Goal: Information Seeking & Learning: Learn about a topic

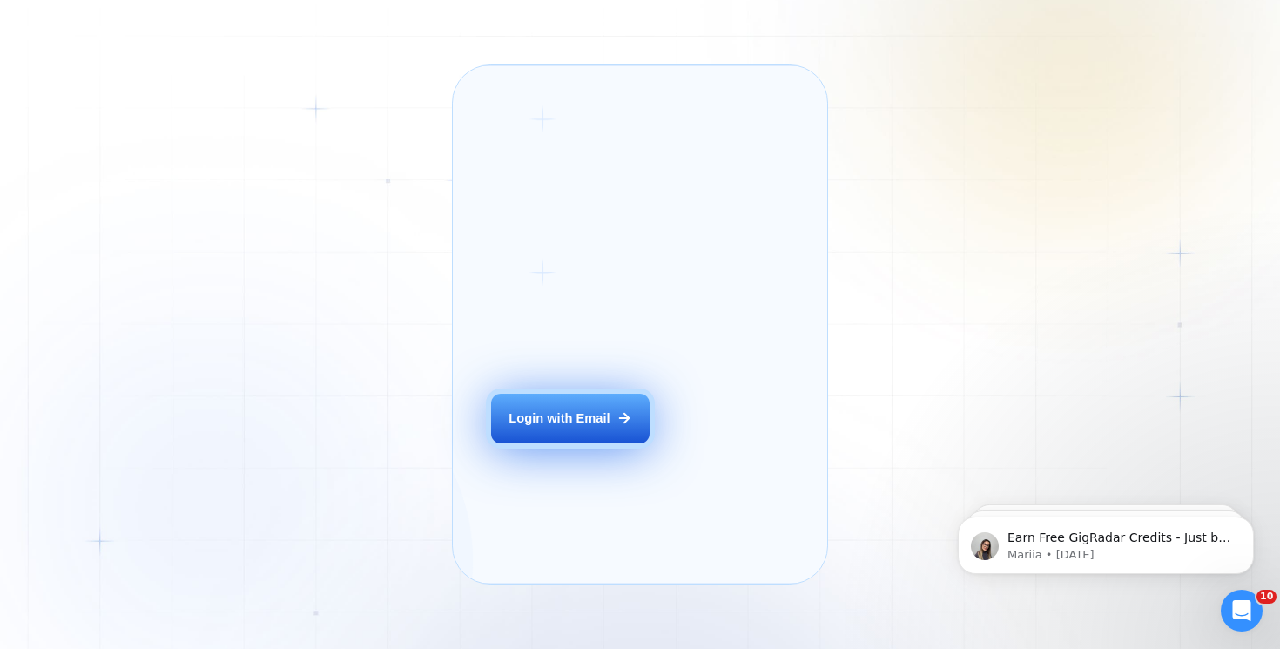
click at [592, 427] on div "Login with Email" at bounding box center [558, 417] width 101 height 17
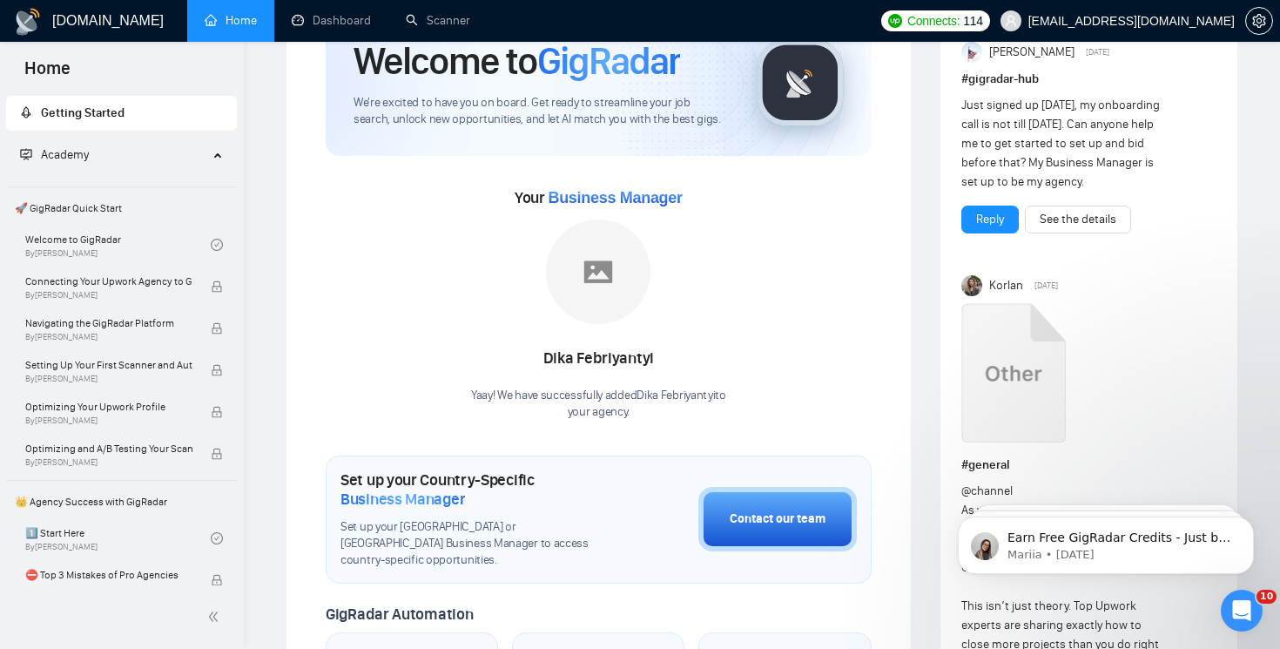
scroll to position [98, 0]
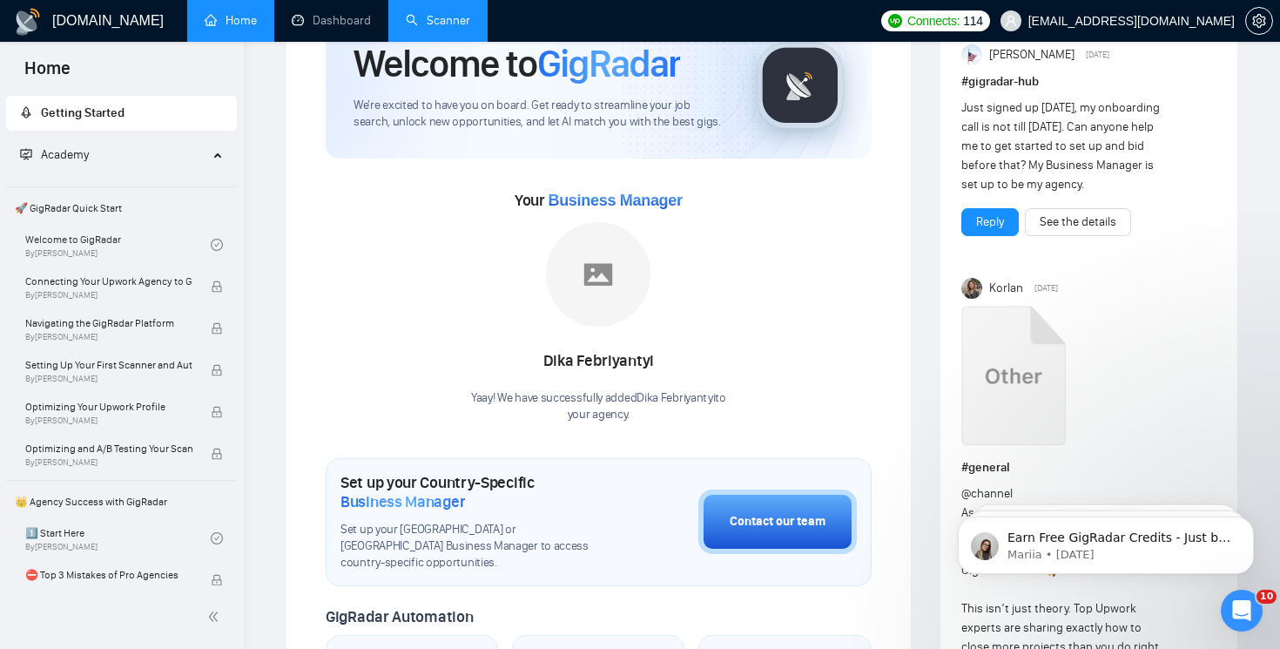
click at [431, 24] on link "Scanner" at bounding box center [438, 20] width 64 height 15
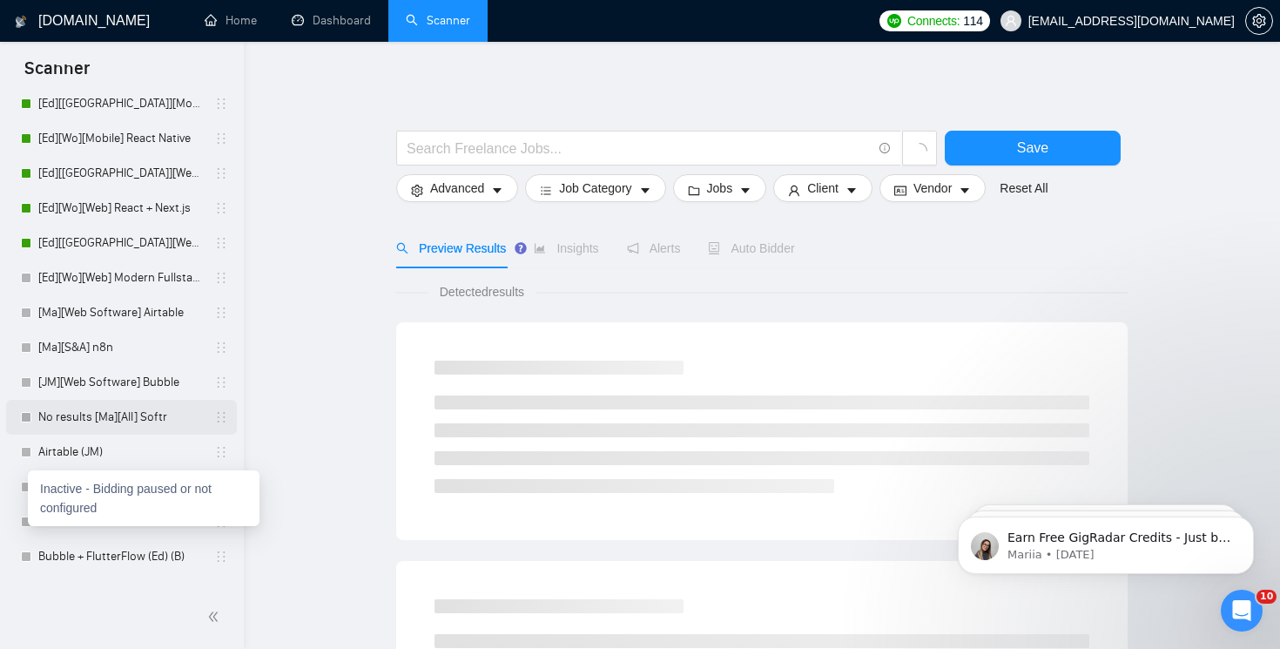
scroll to position [220, 0]
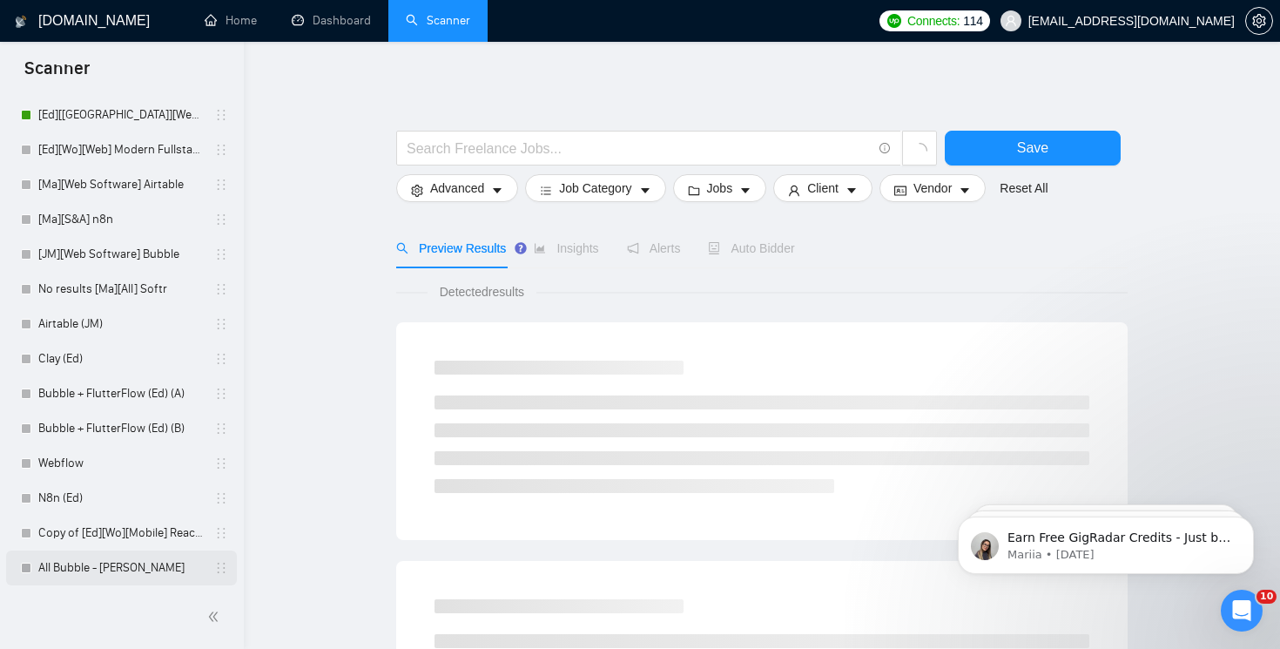
click at [71, 569] on link "All Bubble - Fran L" at bounding box center [120, 567] width 165 height 35
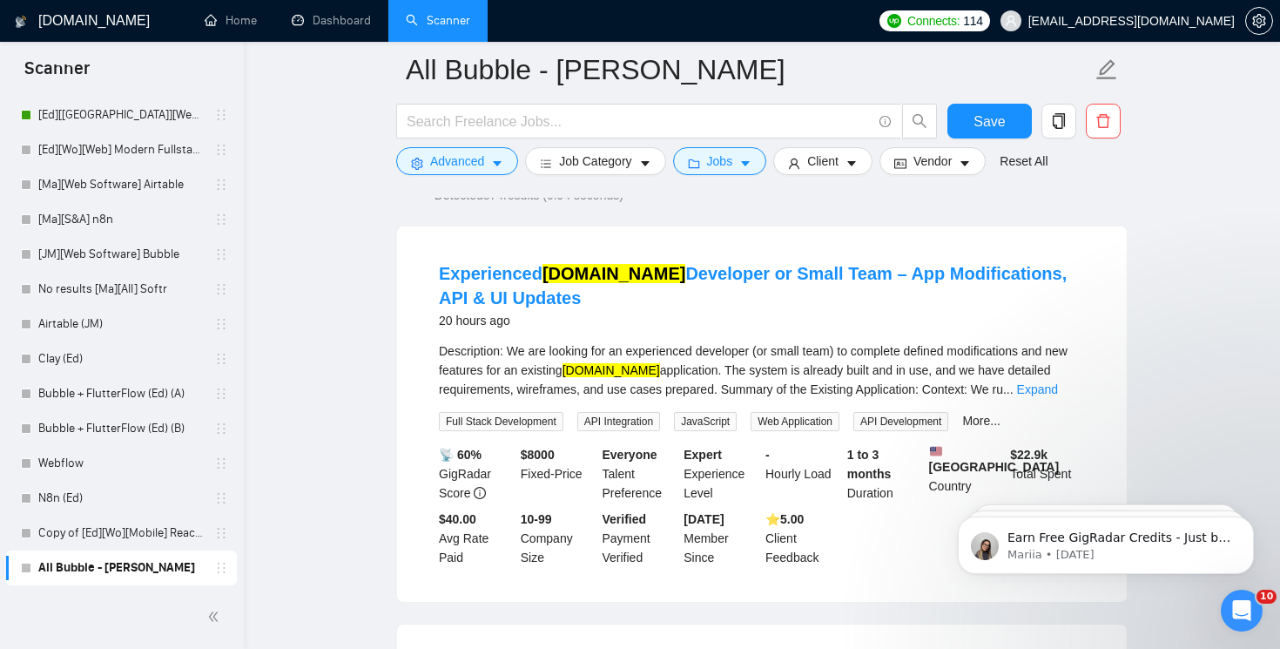
scroll to position [162, 0]
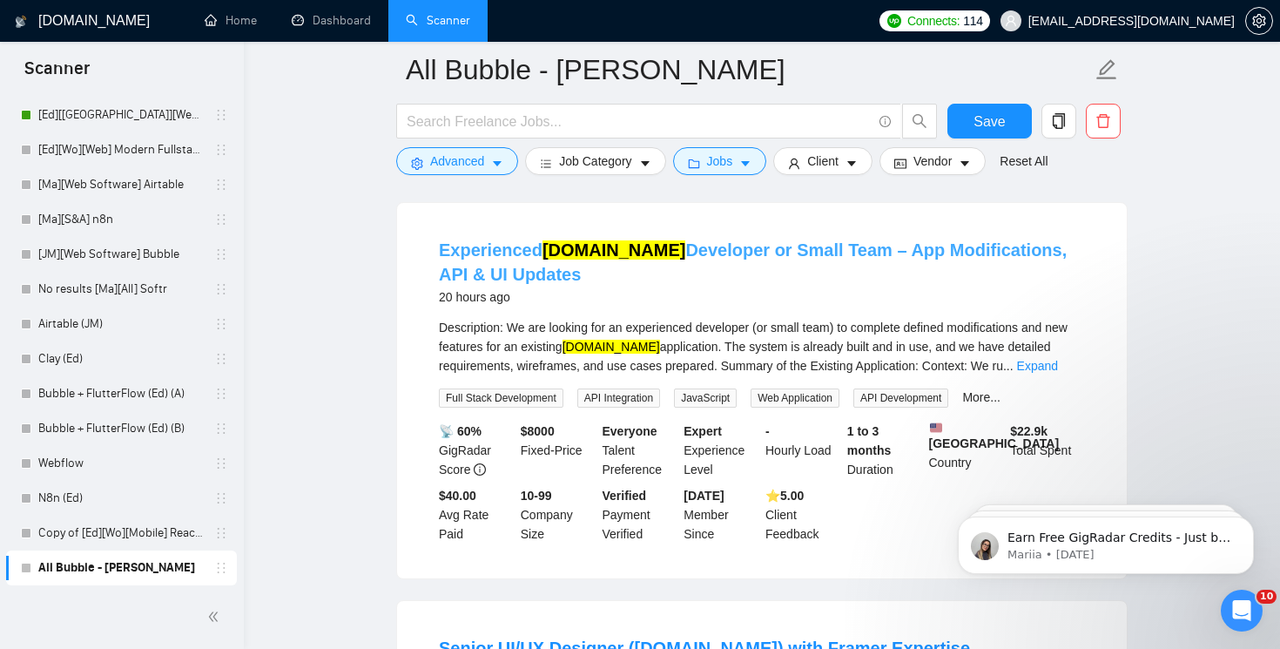
click at [799, 246] on link "Experienced Bubble.io Developer or Small Team – App Modifications, API & UI Upd…" at bounding box center [753, 262] width 628 height 44
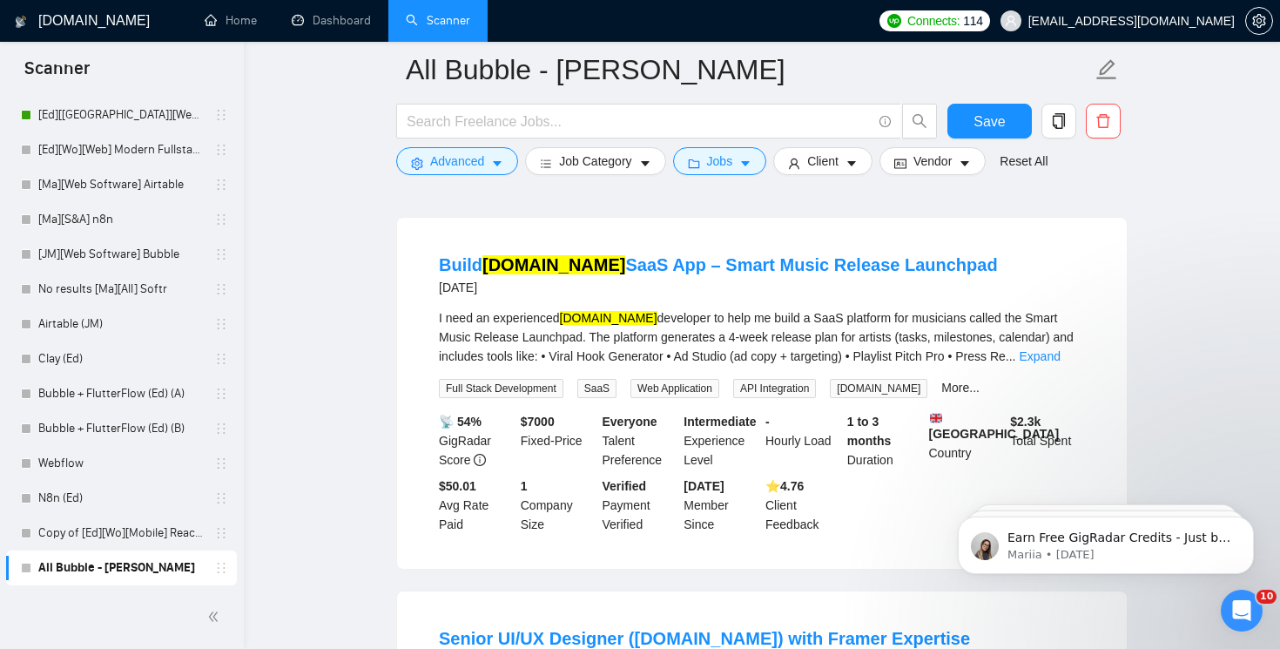
scroll to position [944, 0]
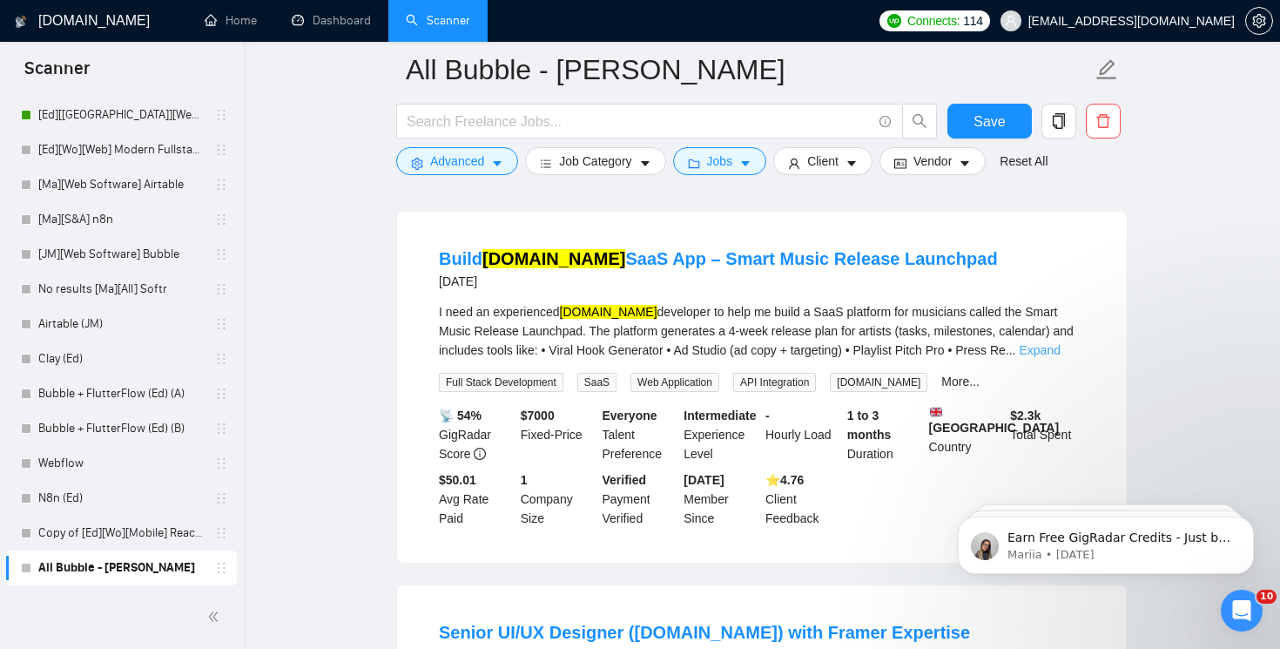
click at [1054, 357] on link "Expand" at bounding box center [1039, 350] width 41 height 14
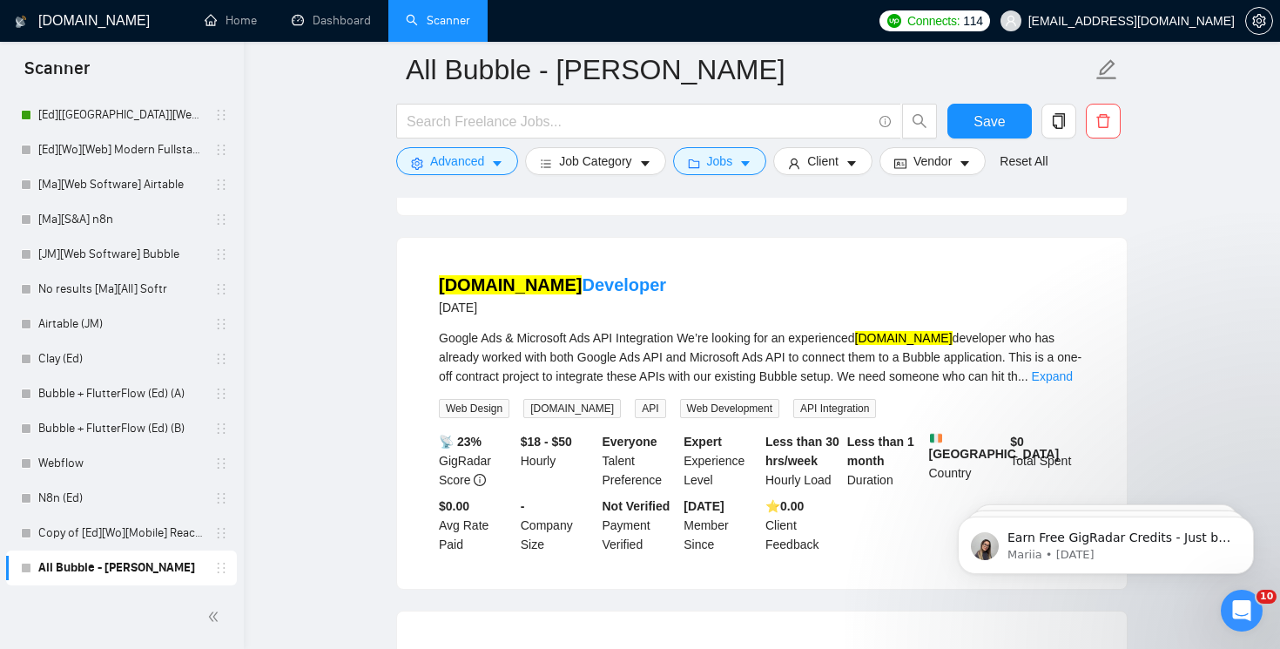
scroll to position [1909, 0]
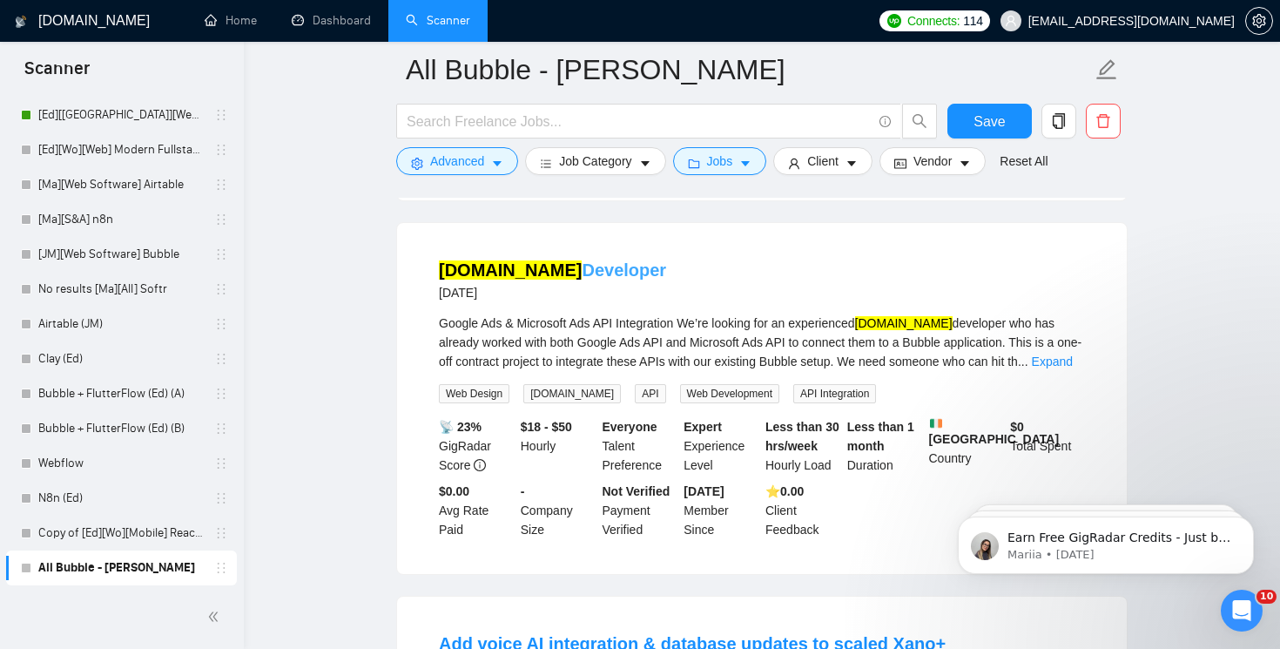
click at [510, 279] on mark "Bubble.io" at bounding box center [510, 269] width 143 height 19
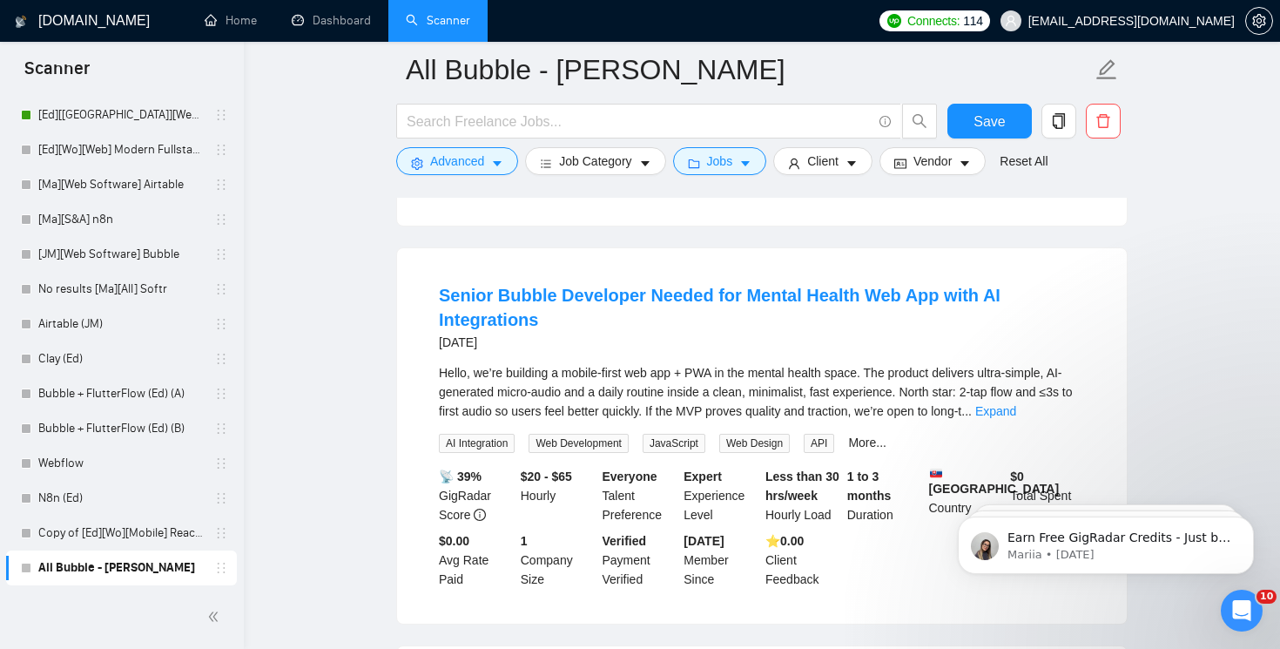
scroll to position [2676, 0]
click at [802, 290] on link "Senior Bubble Developer Needed for Mental Health Web App with AI Integrations" at bounding box center [720, 306] width 562 height 44
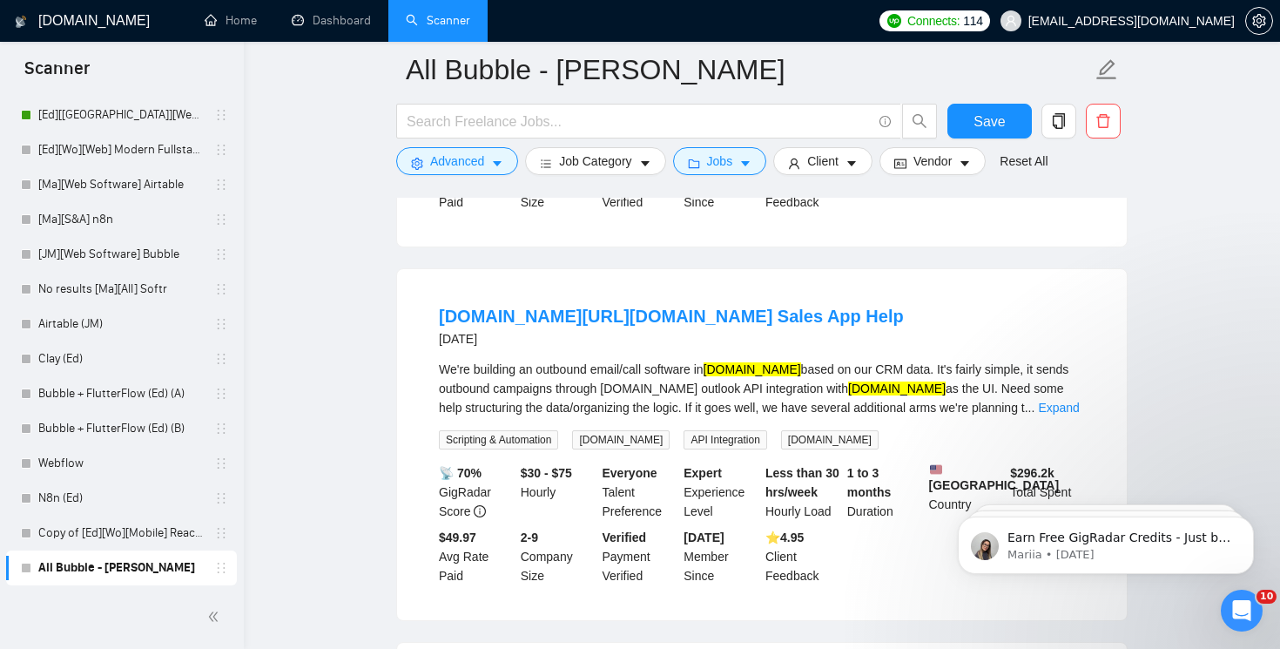
scroll to position [3443, 0]
click at [694, 307] on link "Bubble.io/Make.com Sales App Help" at bounding box center [671, 316] width 465 height 19
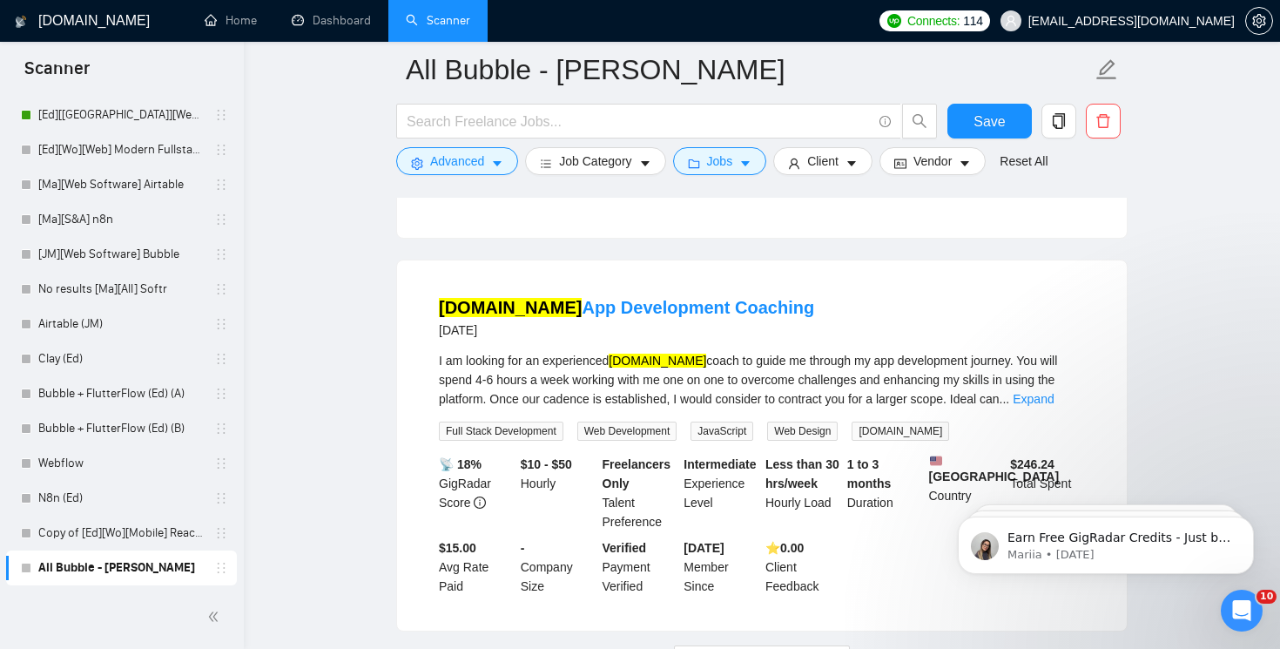
scroll to position [3828, 0]
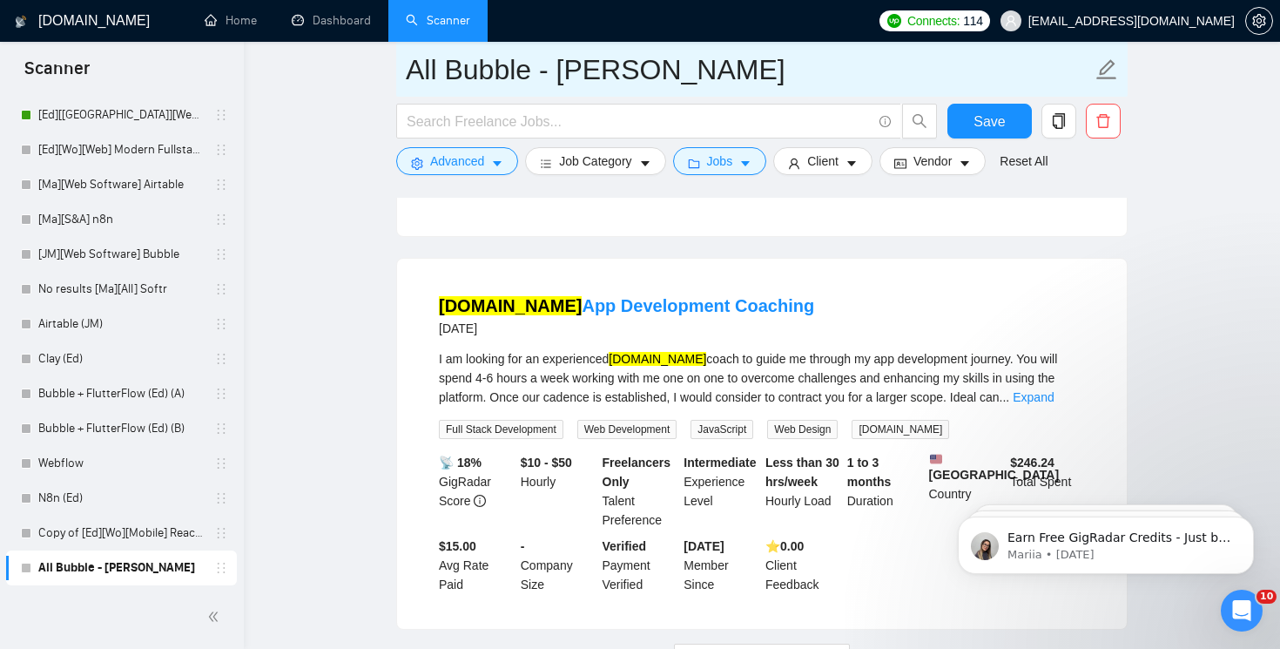
click at [870, 56] on input "All Bubble - Fran L" at bounding box center [749, 70] width 686 height 44
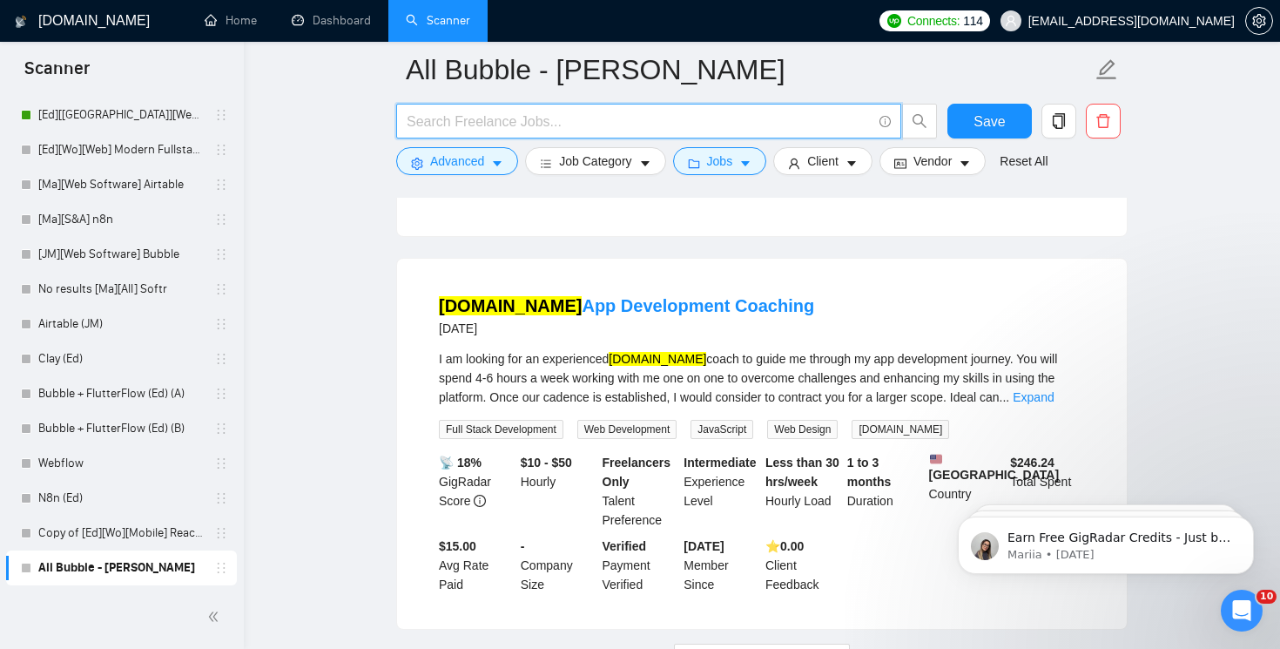
click at [817, 111] on input "text" at bounding box center [639, 122] width 465 height 22
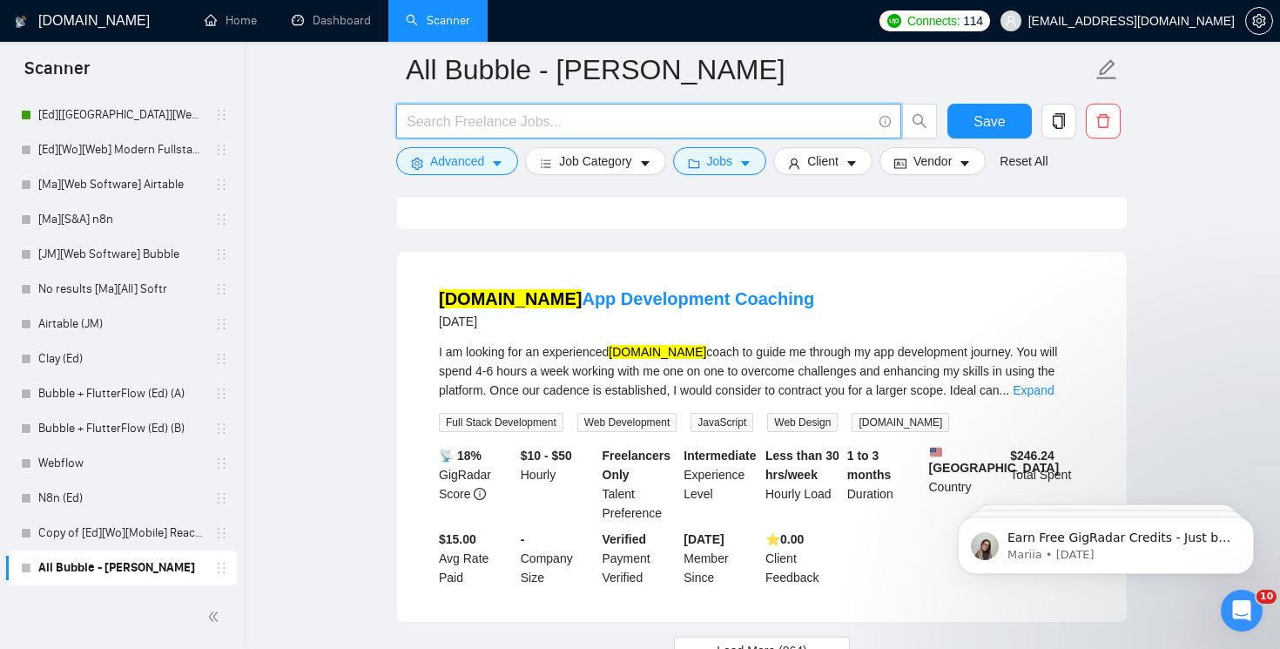
scroll to position [3817, 0]
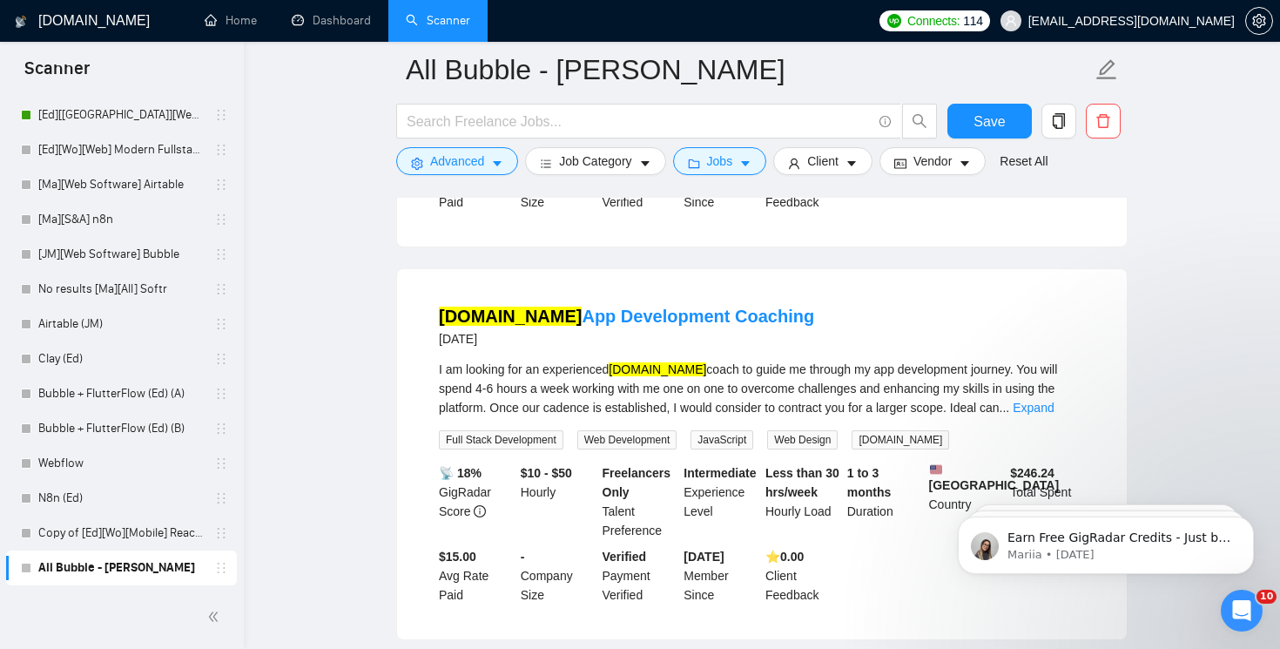
scroll to position [3900, 0]
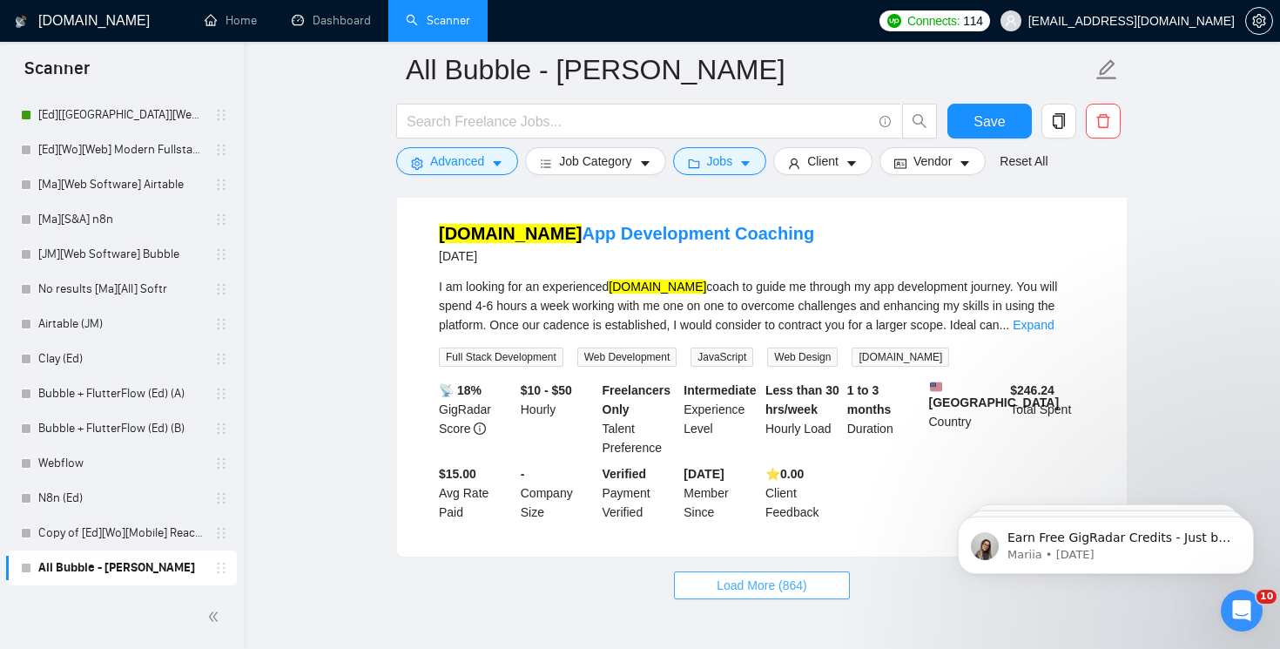
click at [804, 575] on span "Load More (864)" at bounding box center [761, 584] width 91 height 19
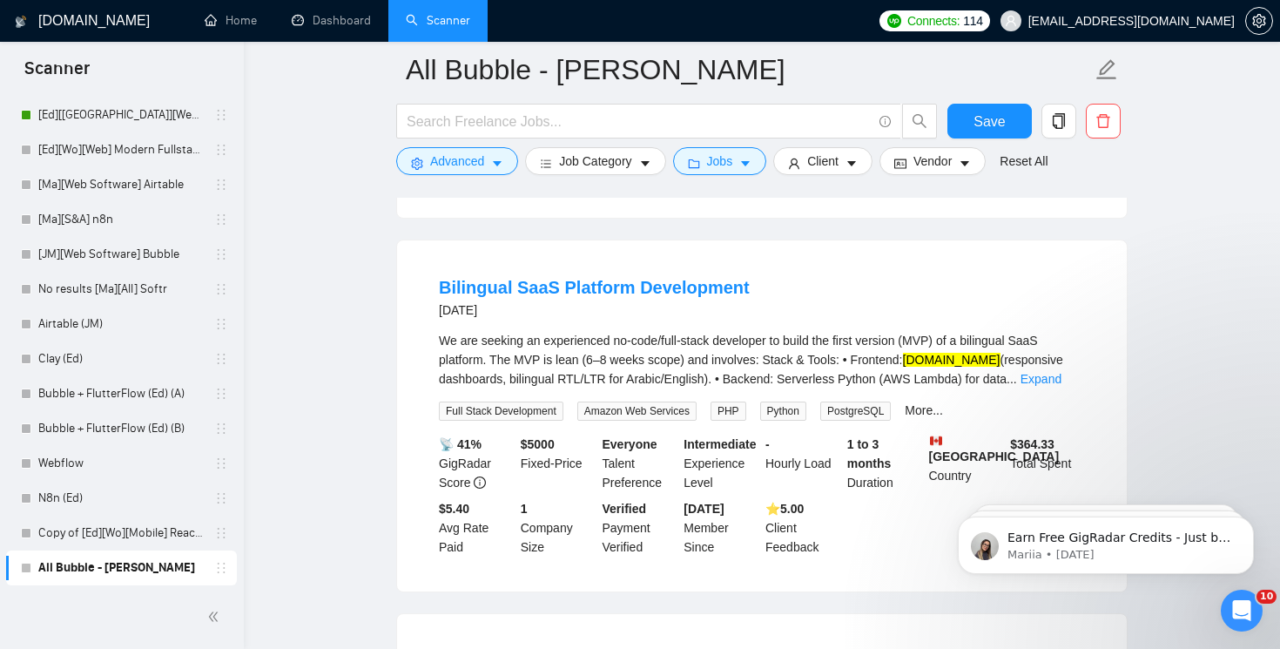
scroll to position [4240, 0]
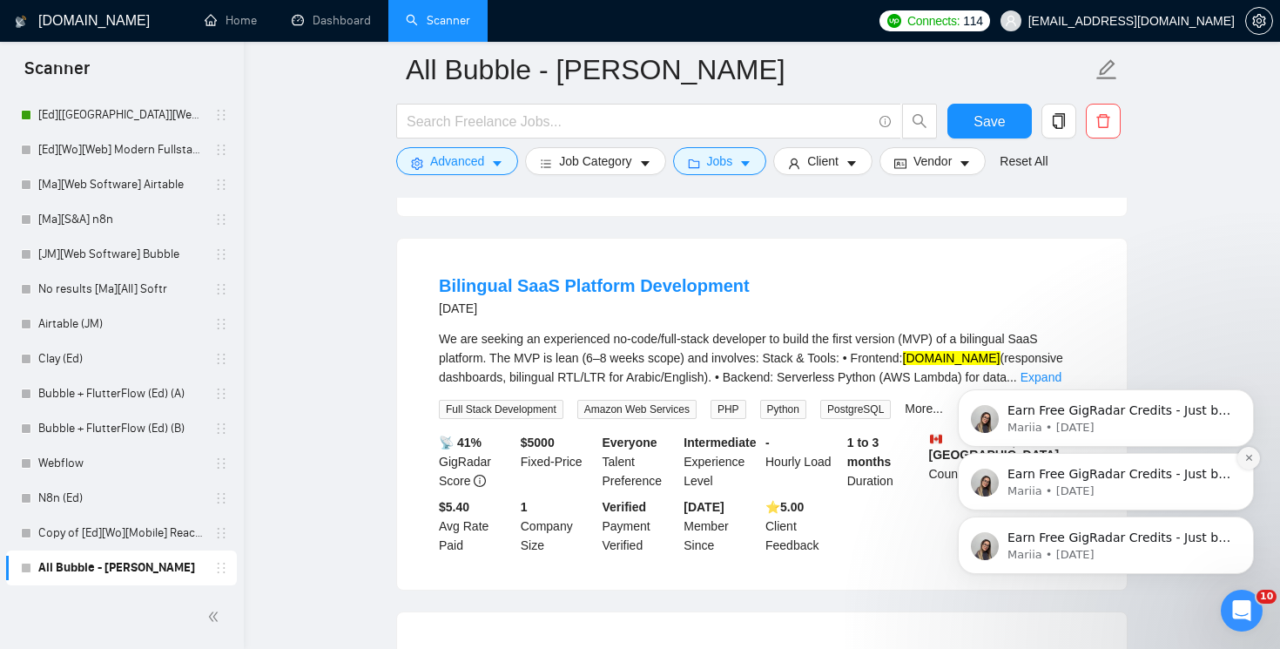
click at [1248, 458] on icon "Dismiss notification" at bounding box center [1248, 457] width 6 height 6
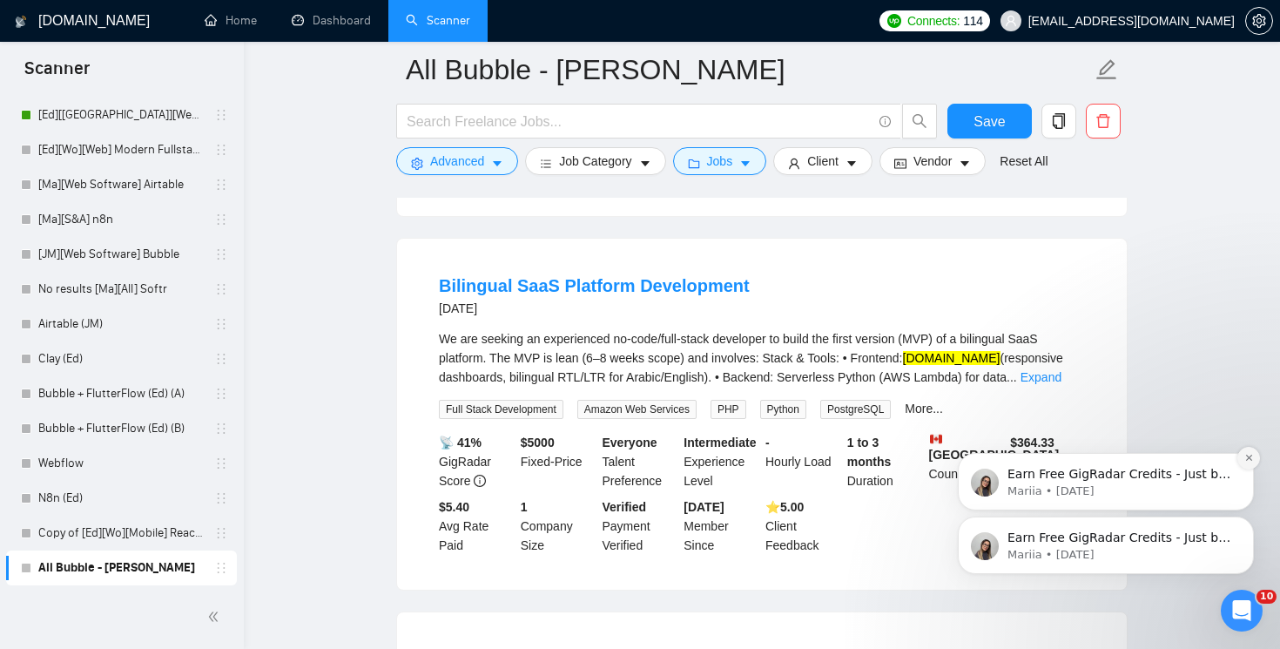
click at [1248, 461] on icon "Dismiss notification" at bounding box center [1249, 458] width 10 height 10
click at [1242, 518] on button "Dismiss notification" at bounding box center [1248, 521] width 23 height 23
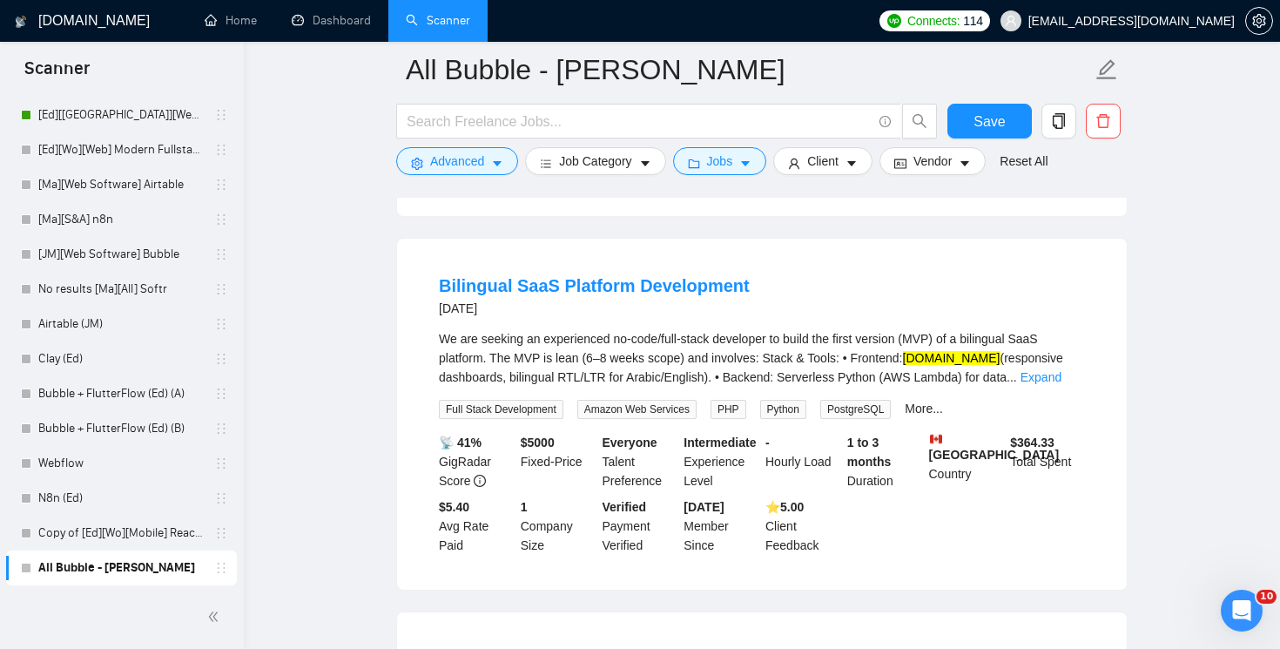
click at [644, 448] on div "Everyone Talent Preference" at bounding box center [640, 461] width 82 height 57
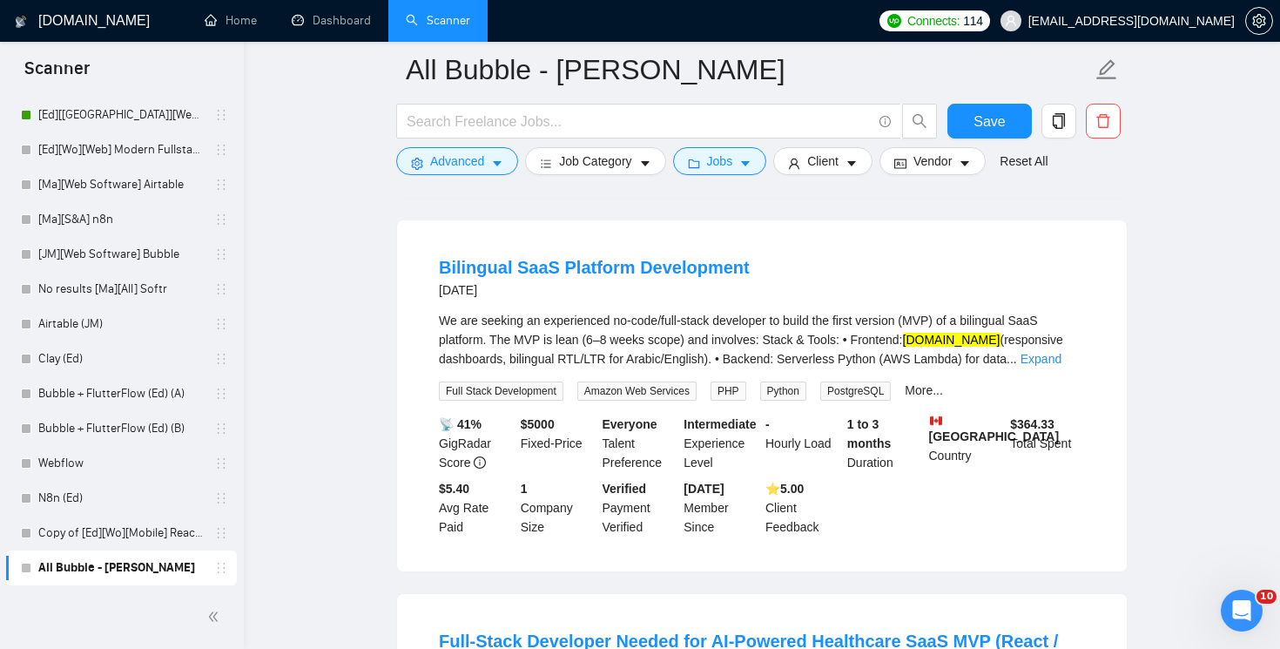
scroll to position [4257, 0]
click at [1061, 353] on link "Expand" at bounding box center [1040, 360] width 41 height 14
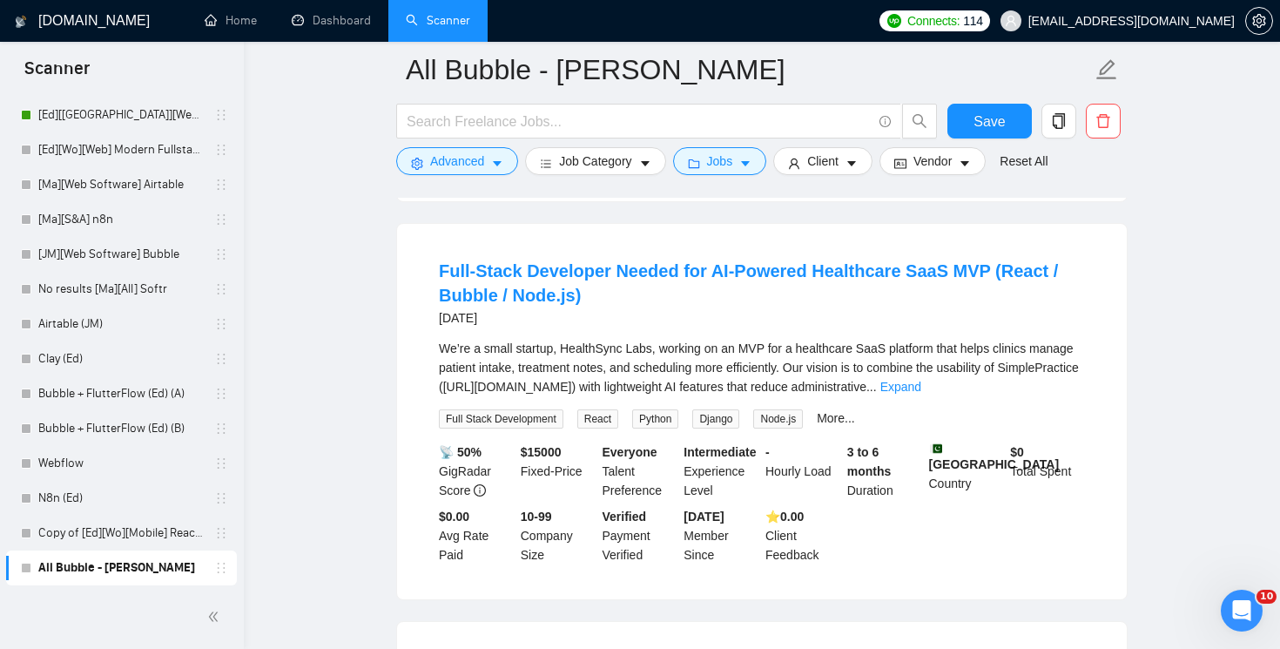
scroll to position [4802, 0]
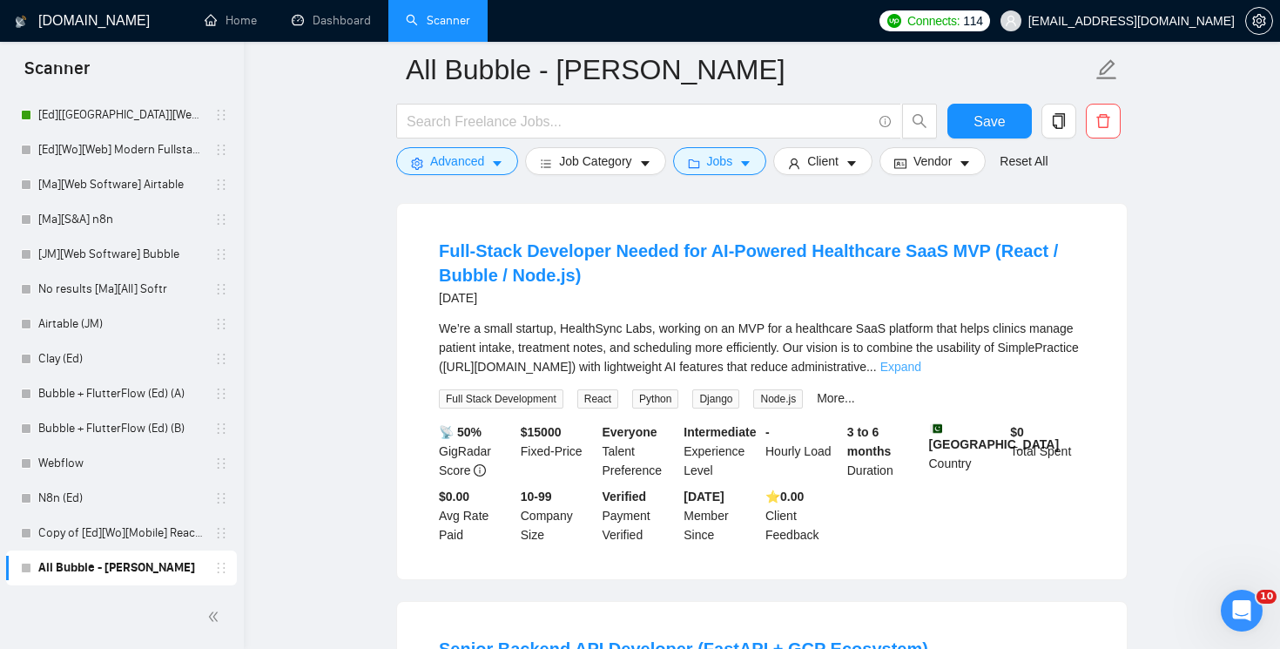
click at [921, 360] on link "Expand" at bounding box center [900, 367] width 41 height 14
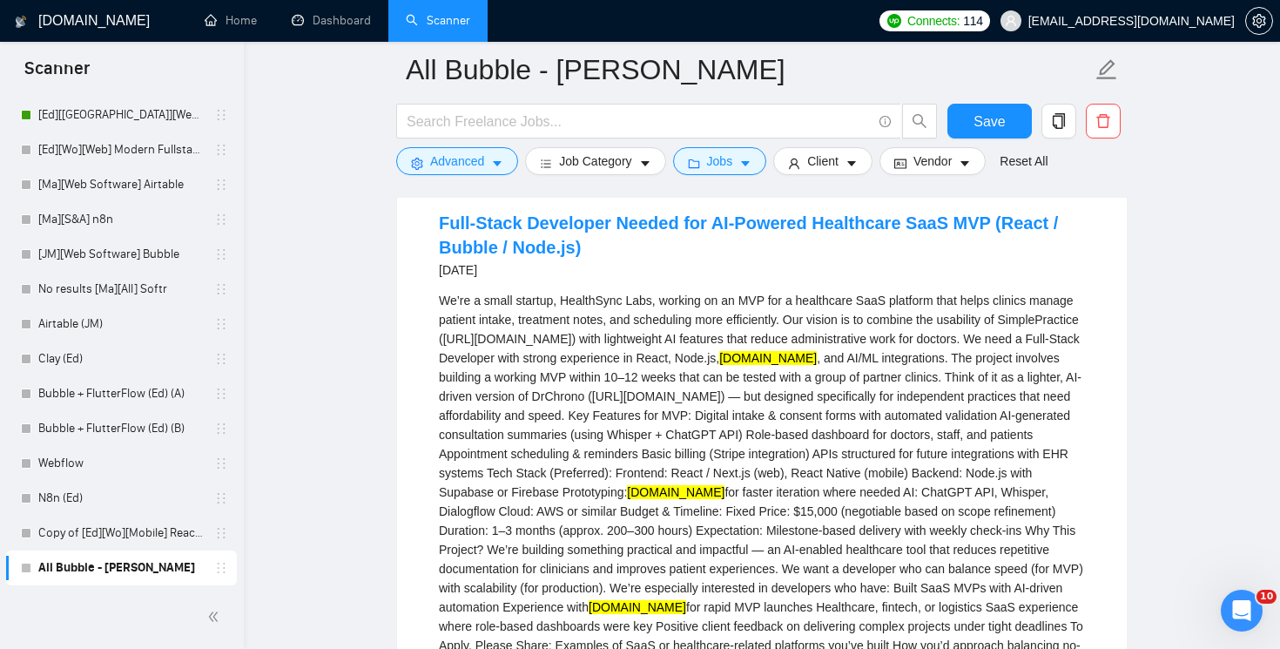
scroll to position [4812, 0]
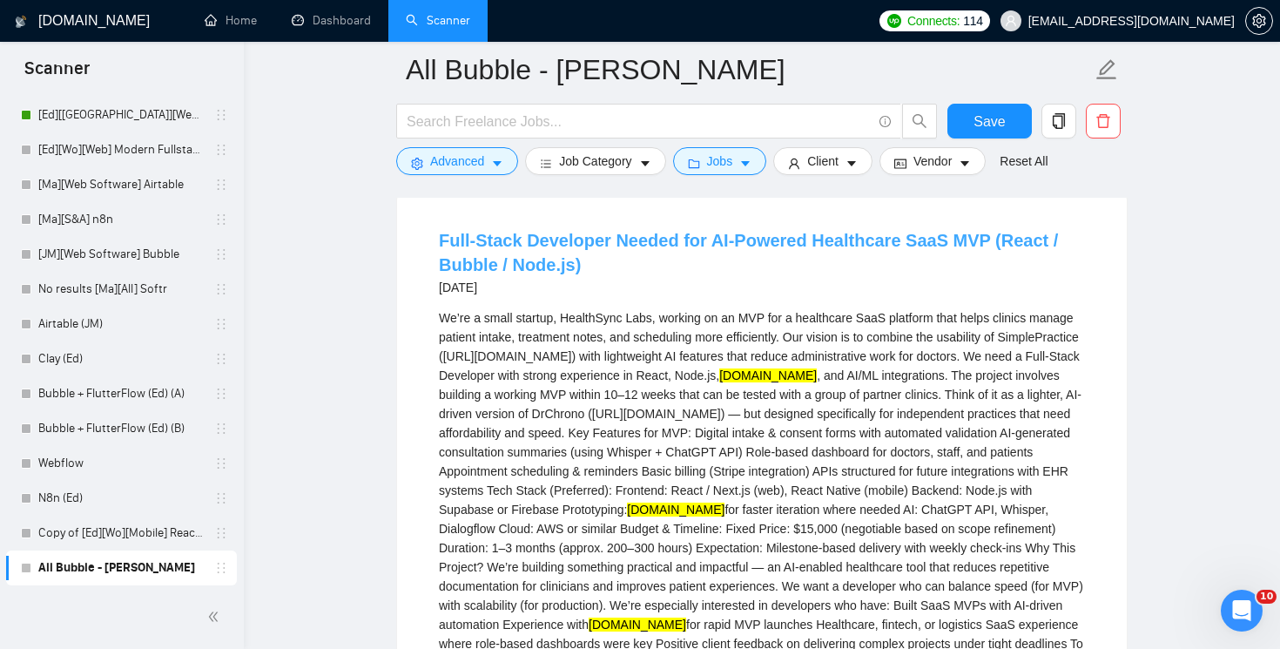
click at [735, 231] on link "Full-Stack Developer Needed for AI-Powered Healthcare SaaS MVP (React / Bubble …" at bounding box center [748, 253] width 619 height 44
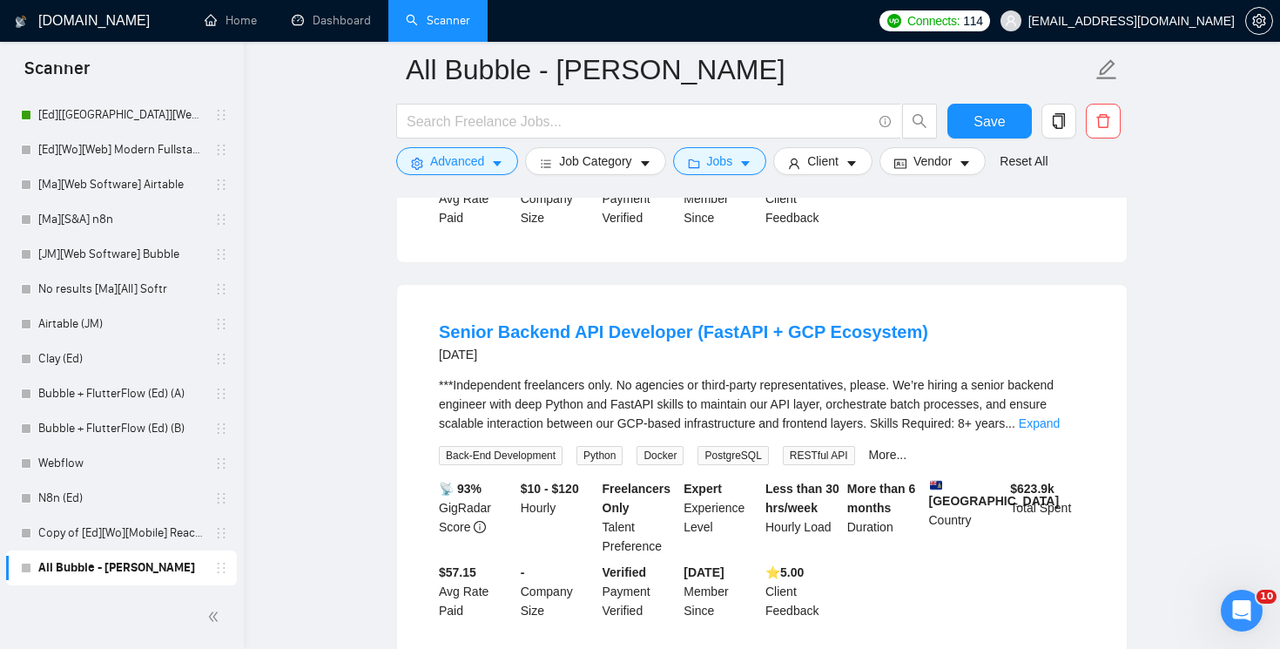
scroll to position [5444, 0]
click at [1045, 410] on div "***Independent freelancers only. No agencies or third-party representatives, pl…" at bounding box center [762, 404] width 646 height 57
click at [1045, 417] on link "Expand" at bounding box center [1039, 424] width 41 height 14
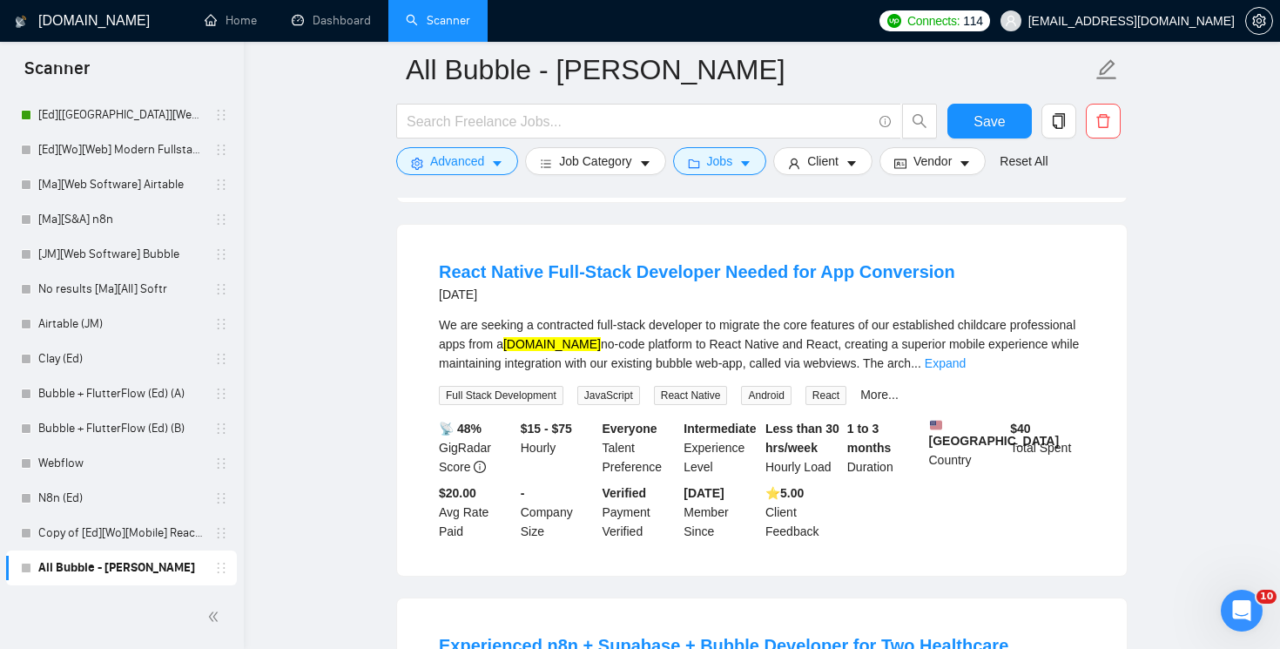
scroll to position [7052, 0]
click at [965, 355] on link "Expand" at bounding box center [945, 362] width 41 height 14
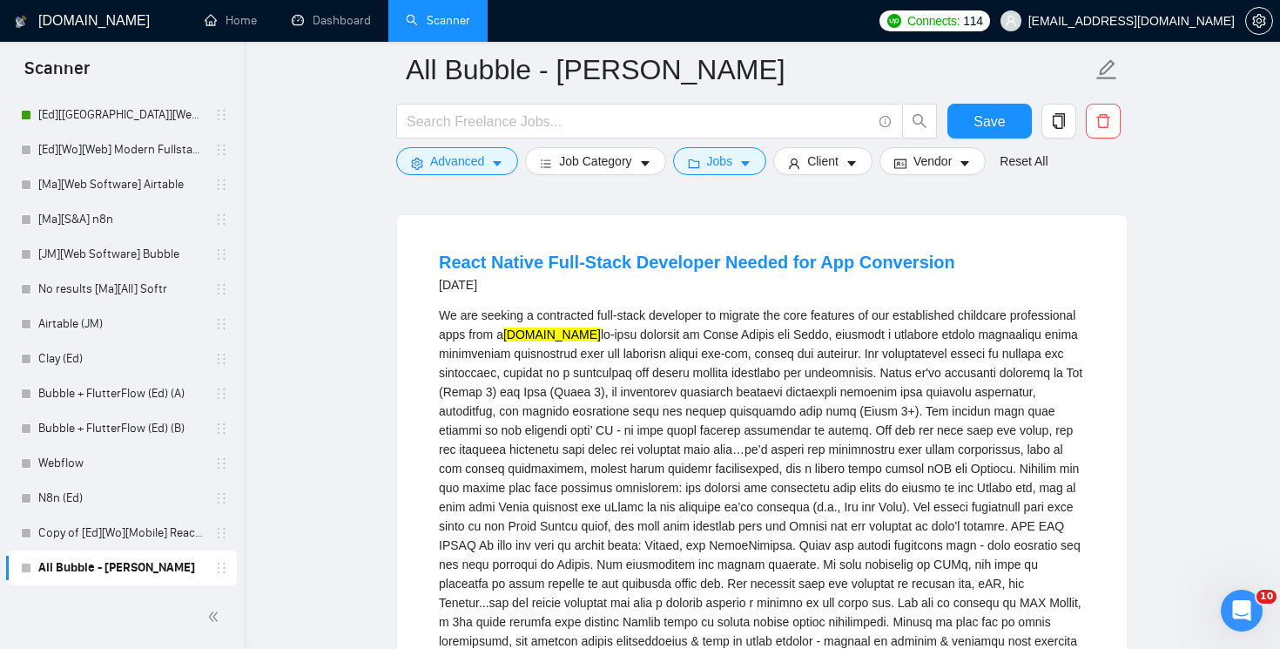
scroll to position [7053, 0]
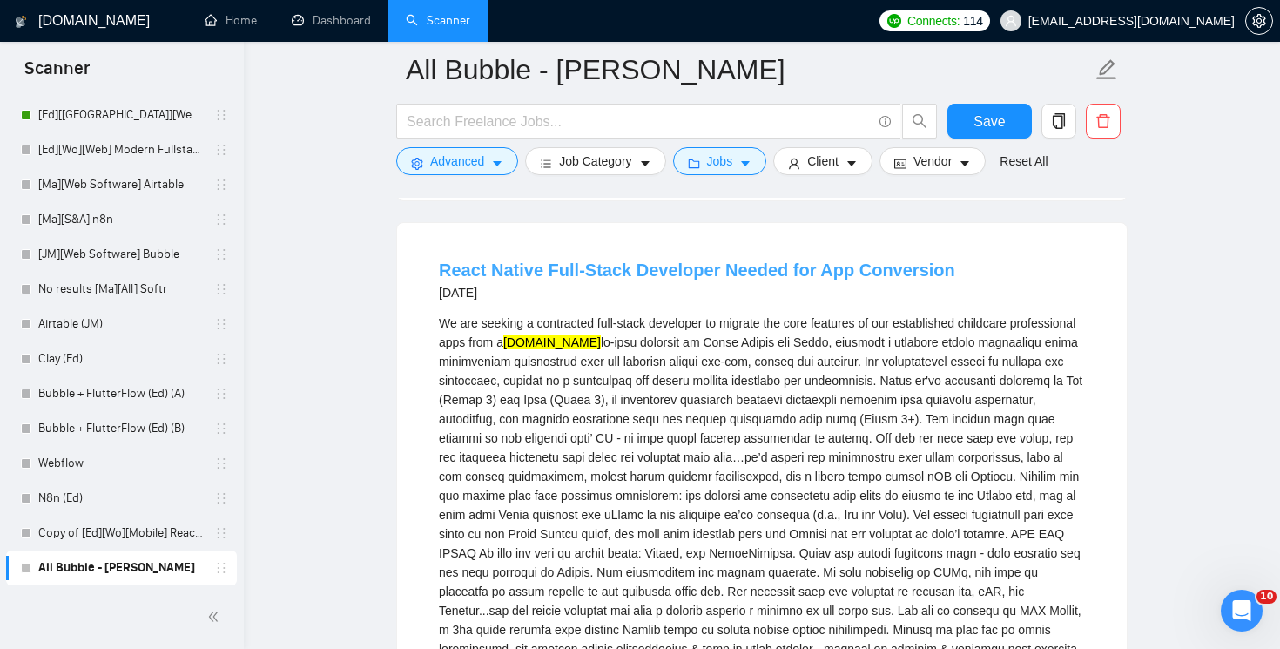
click at [884, 262] on link "React Native Full-Stack Developer Needed for App Conversion" at bounding box center [697, 269] width 516 height 19
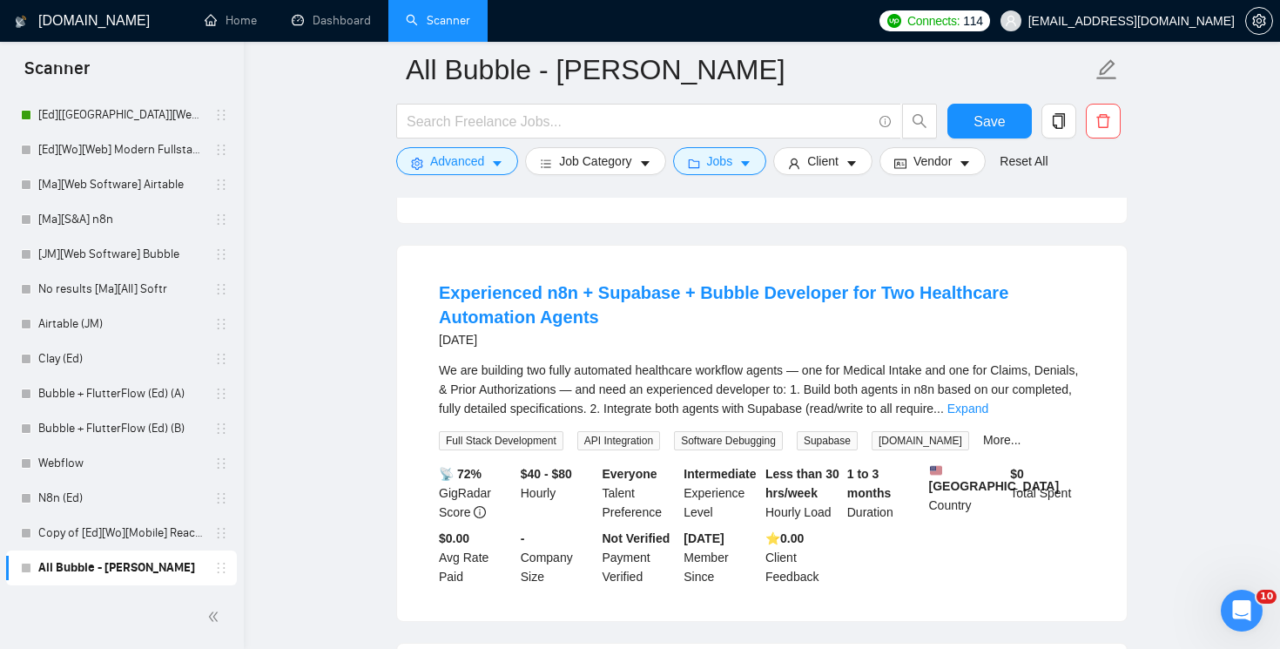
scroll to position [7890, 0]
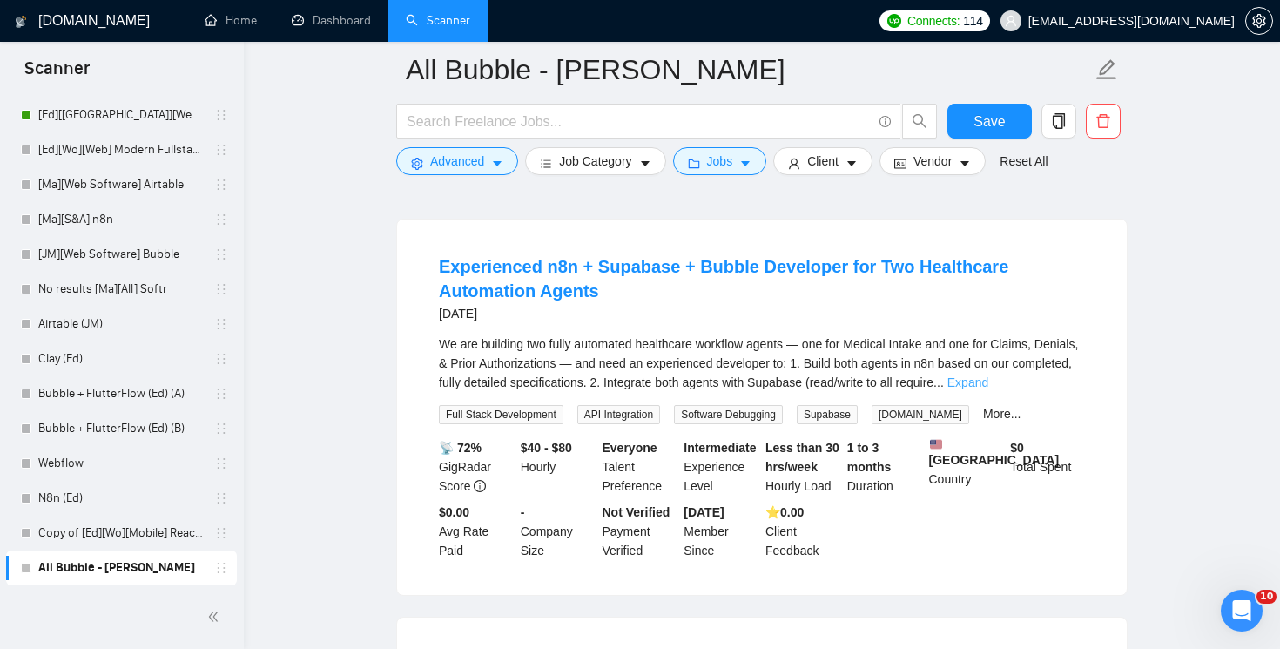
click at [988, 389] on link "Expand" at bounding box center [967, 382] width 41 height 14
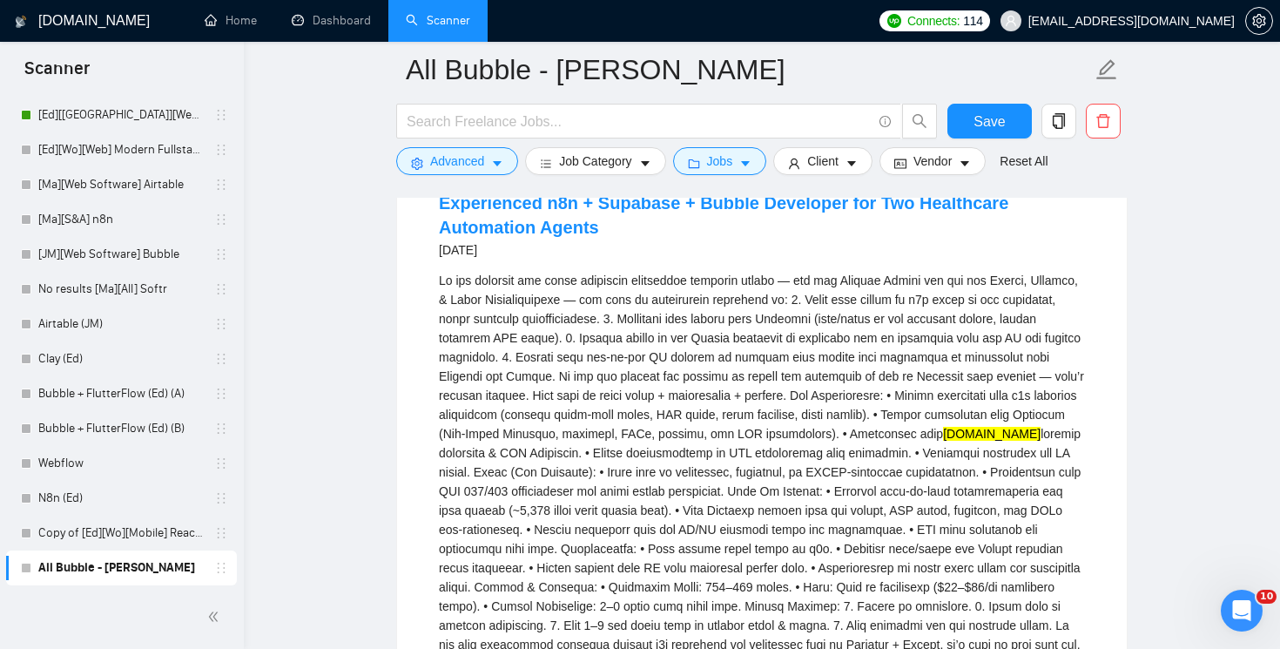
scroll to position [7951, 0]
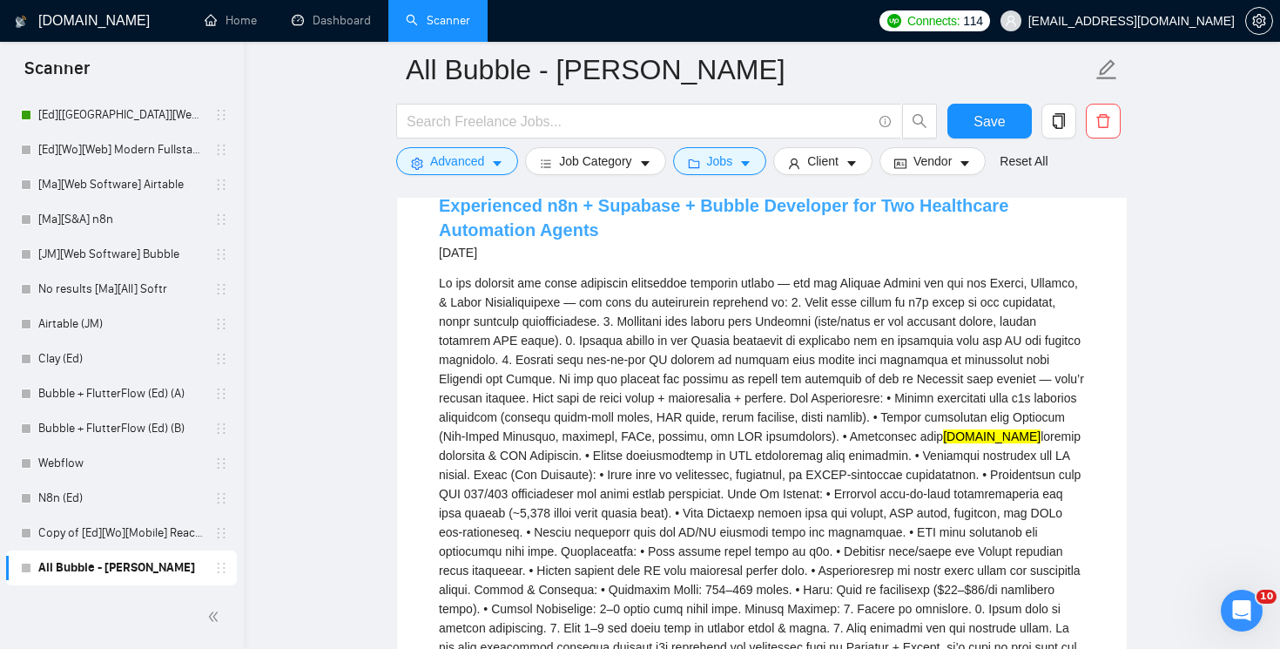
click at [575, 232] on link "Experienced n8n + Supabase + Bubble Developer for Two Healthcare Automation Age…" at bounding box center [723, 218] width 569 height 44
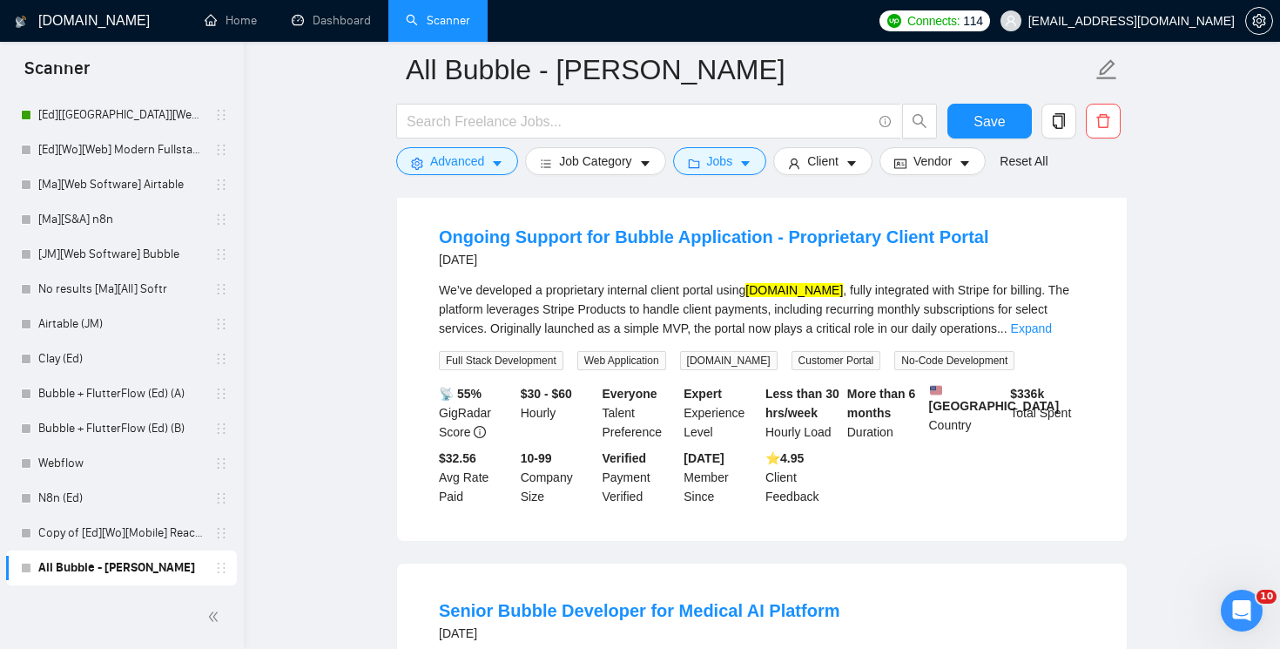
scroll to position [9056, 0]
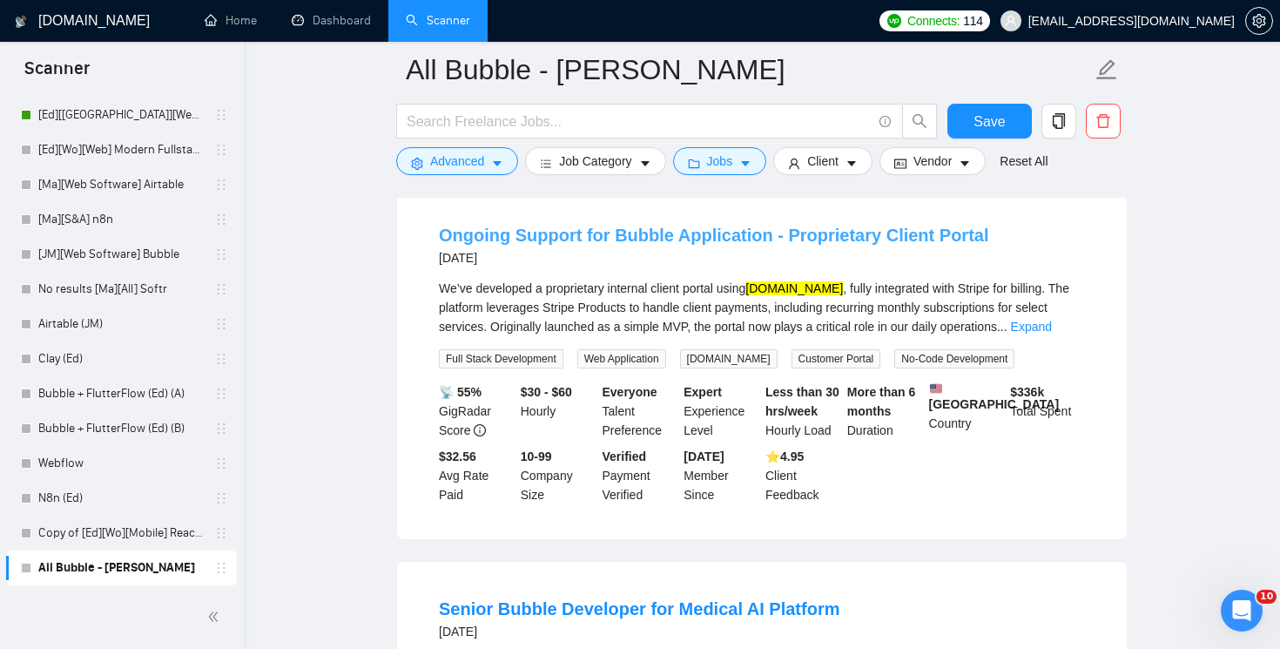
click at [687, 245] on link "Ongoing Support for Bubble Application - Proprietary Client Portal" at bounding box center [713, 234] width 549 height 19
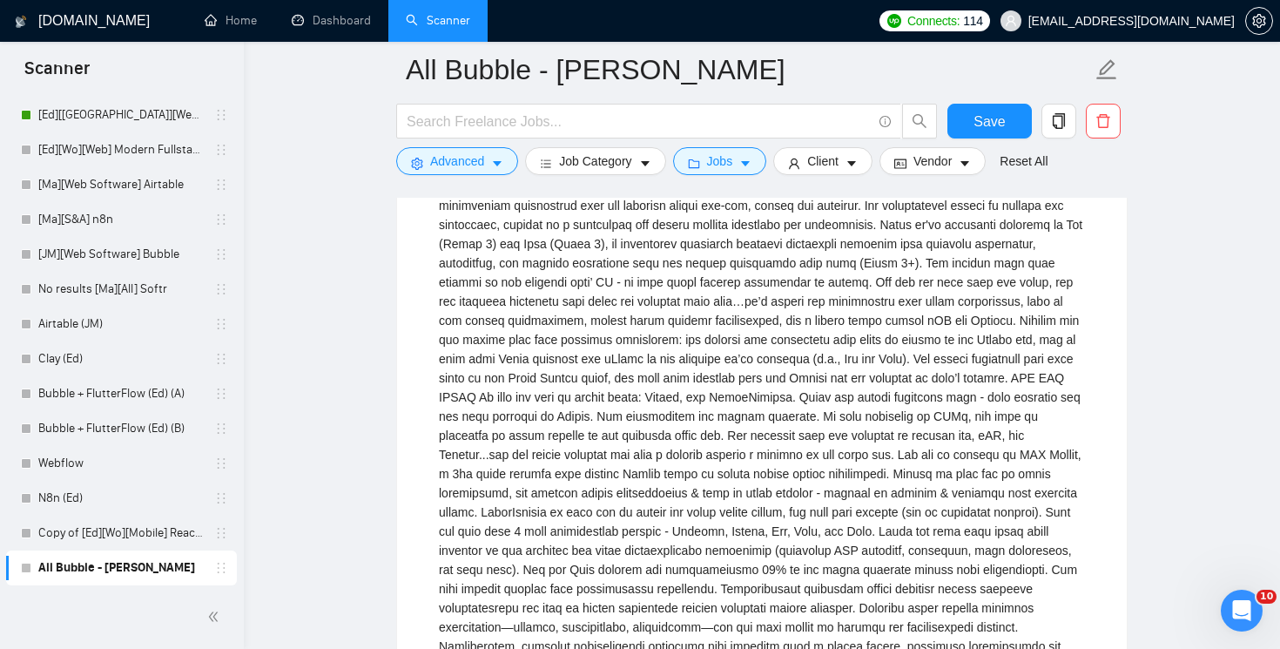
scroll to position [6920, 0]
